Goal: Navigation & Orientation: Go to known website

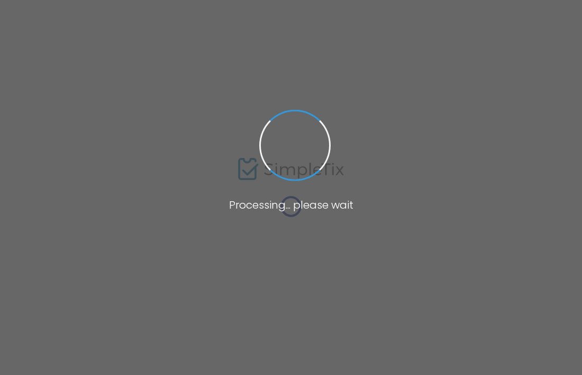
click at [338, 102] on span at bounding box center [291, 187] width 582 height 375
